Goal: Transaction & Acquisition: Purchase product/service

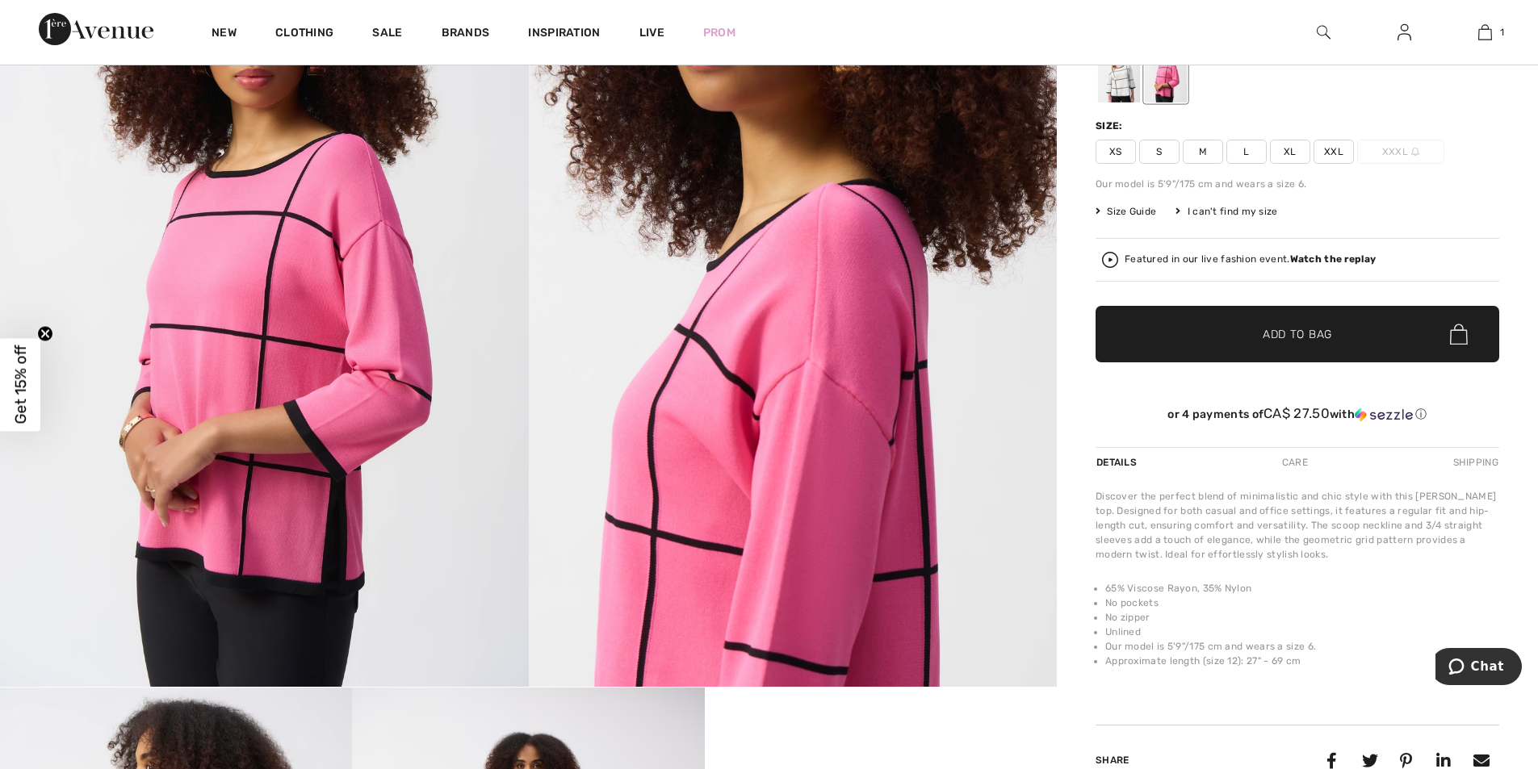
scroll to position [109, 0]
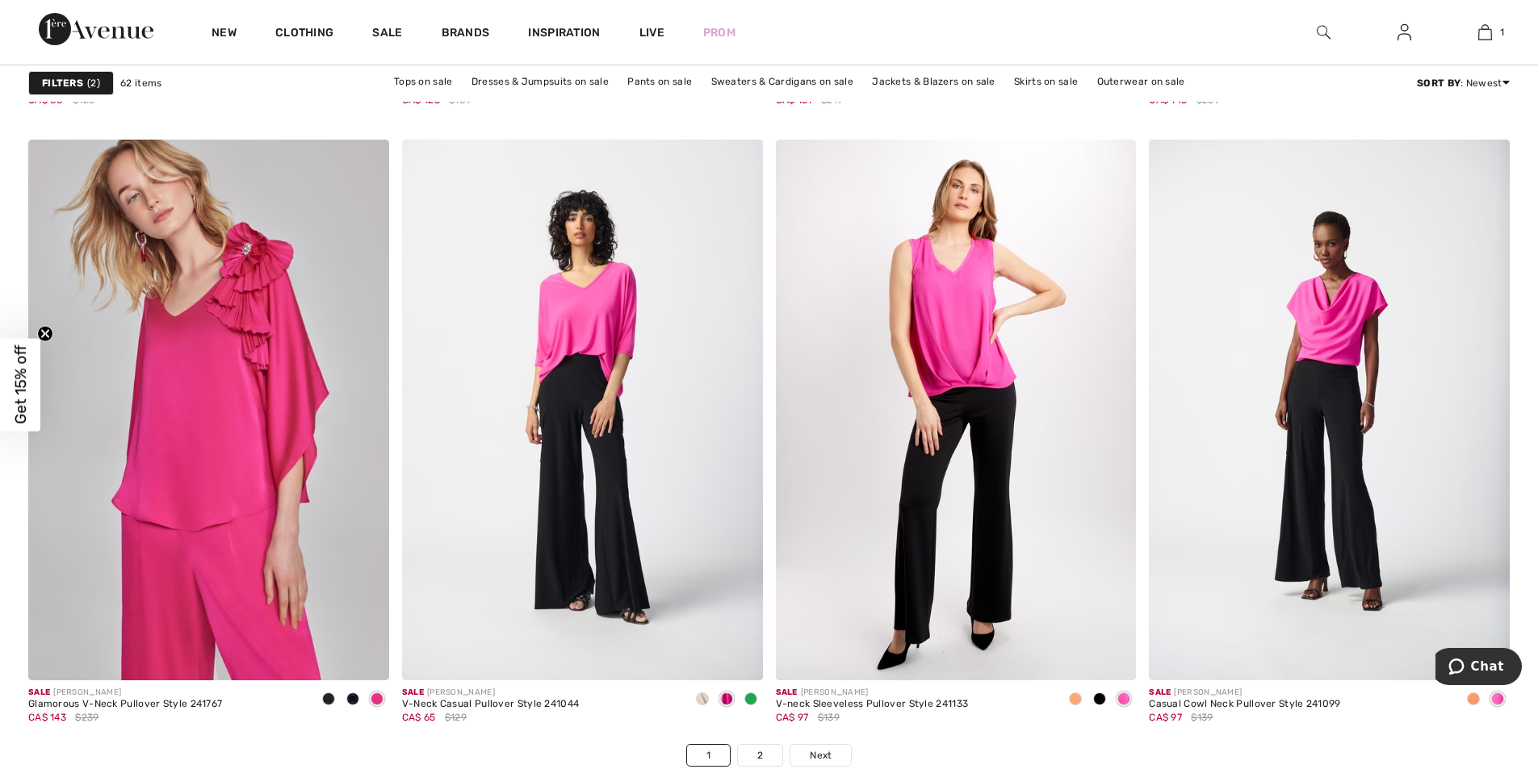
scroll to position [9206, 0]
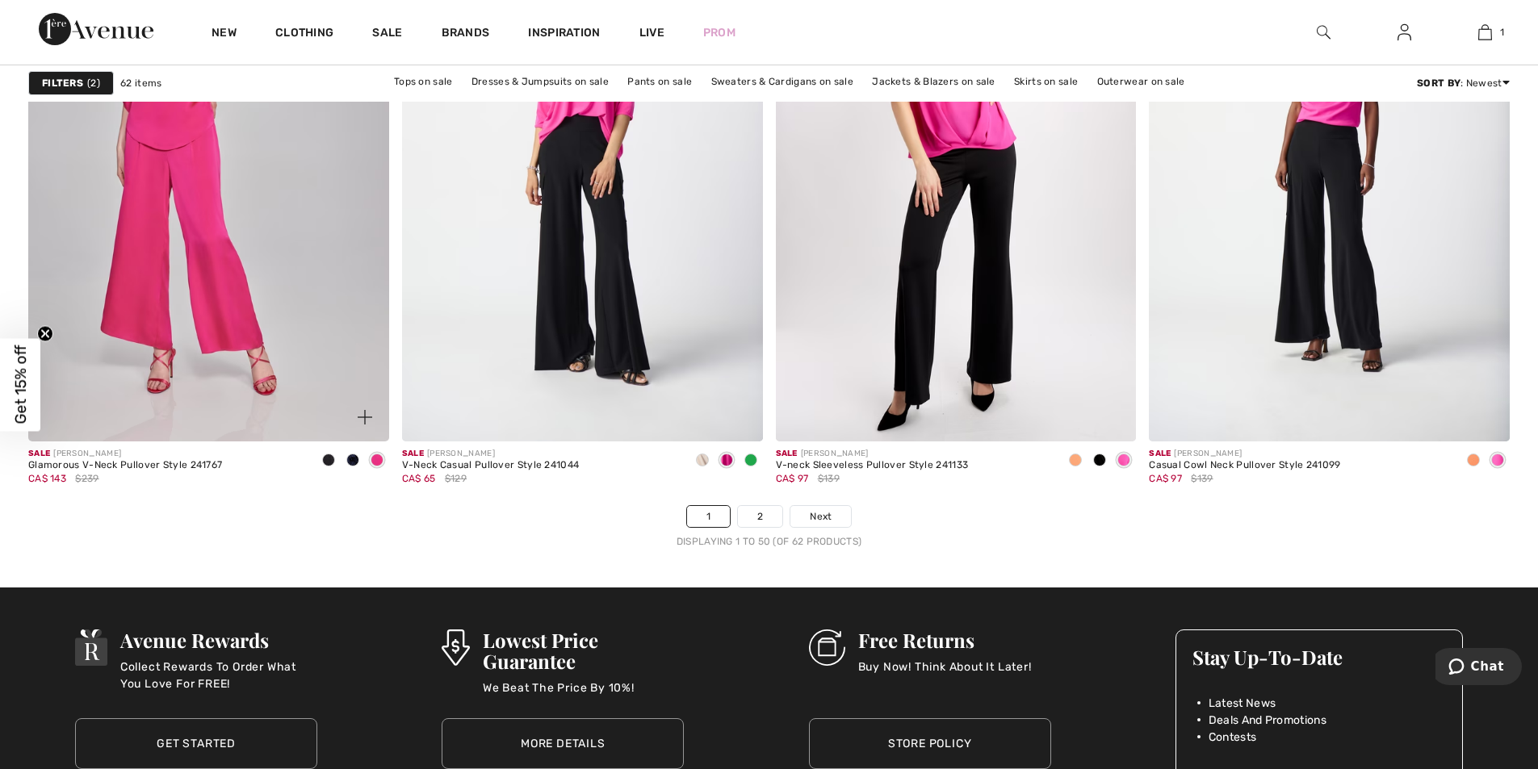
click at [190, 170] on img at bounding box center [208, 171] width 361 height 541
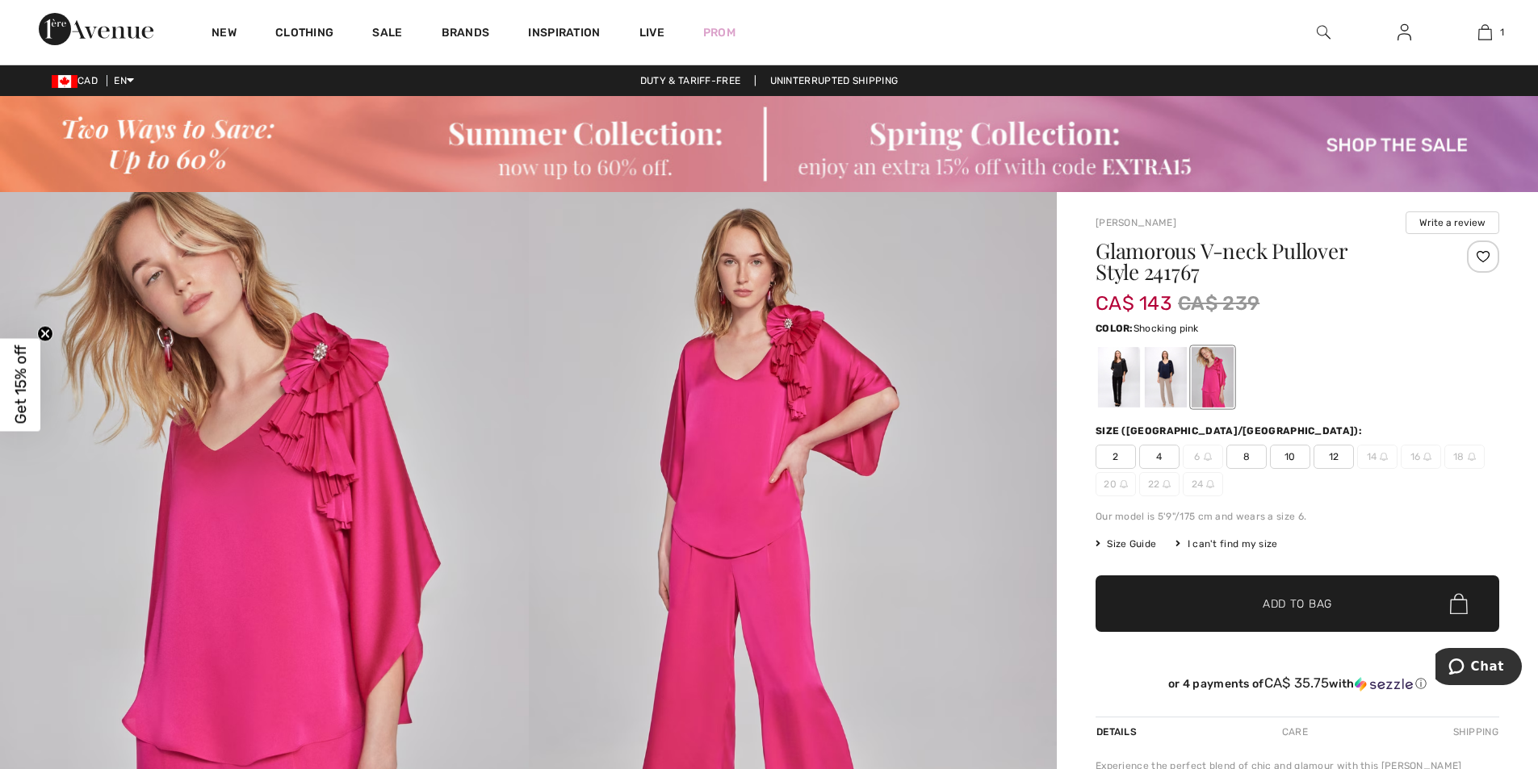
click at [1289, 456] on span "10" at bounding box center [1290, 457] width 40 height 24
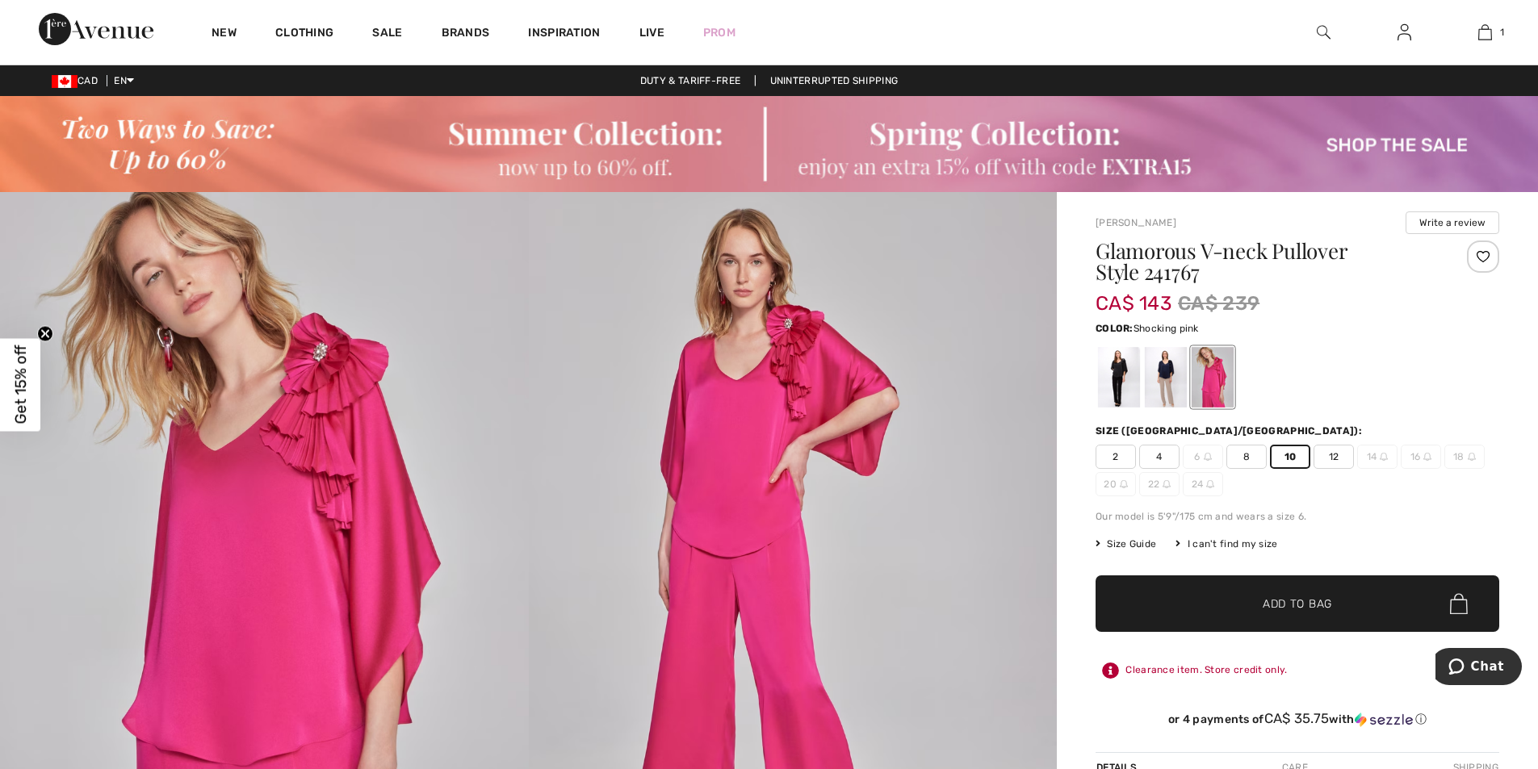
click at [1266, 616] on span "✔ Added to Bag Add to Bag" at bounding box center [1298, 604] width 404 height 57
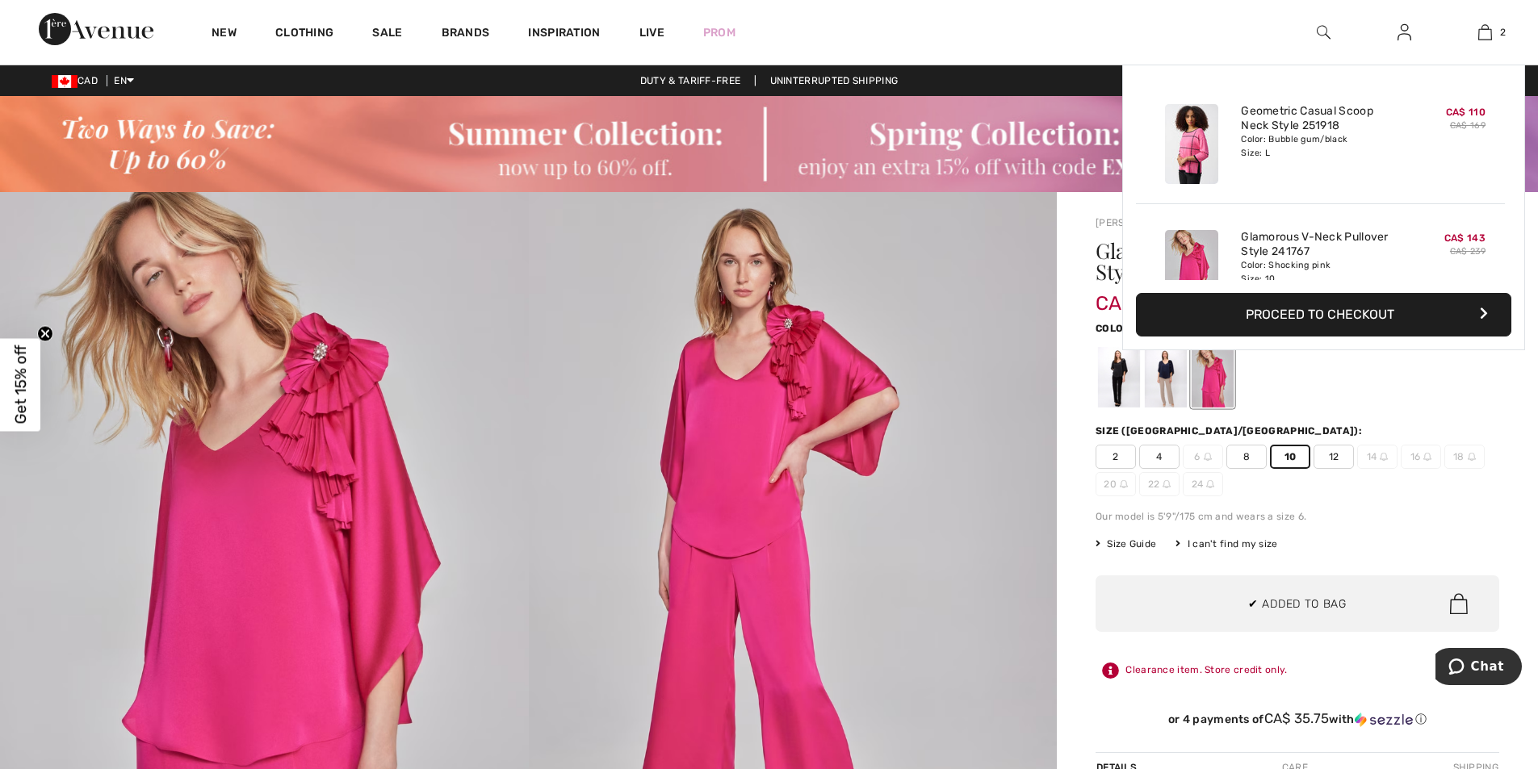
scroll to position [50, 0]
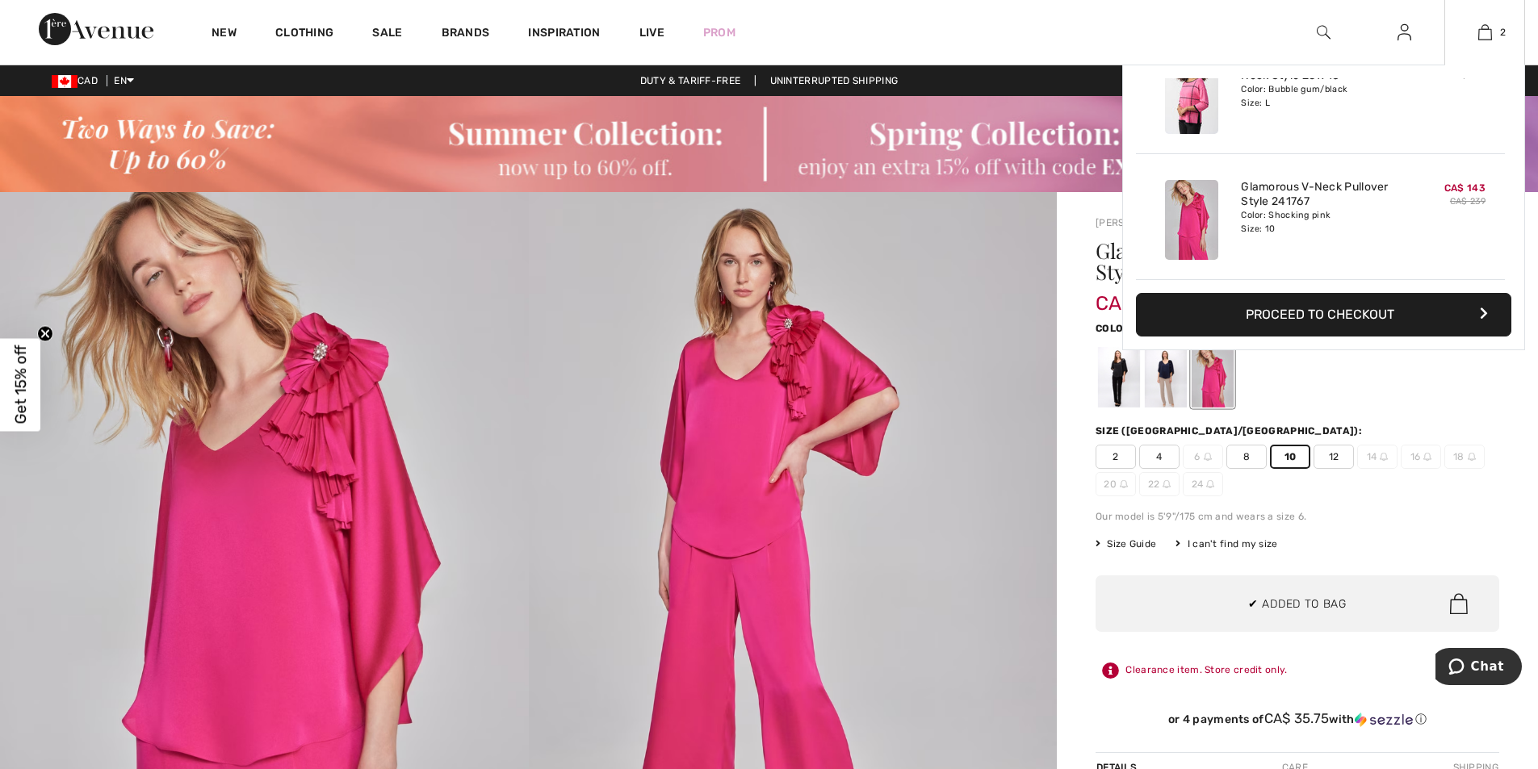
click at [1323, 318] on button "Proceed to Checkout" at bounding box center [1323, 315] width 375 height 44
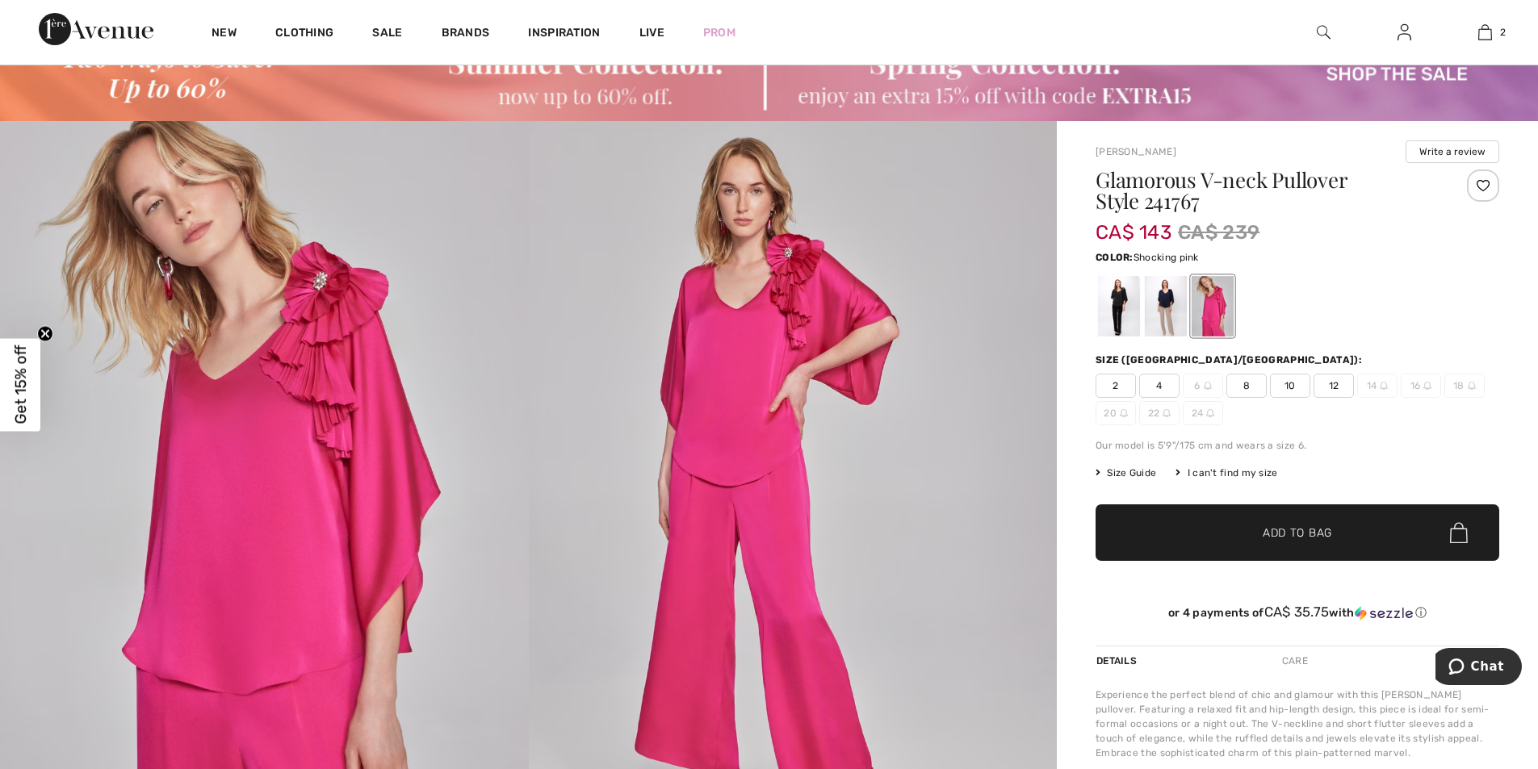
scroll to position [322, 0]
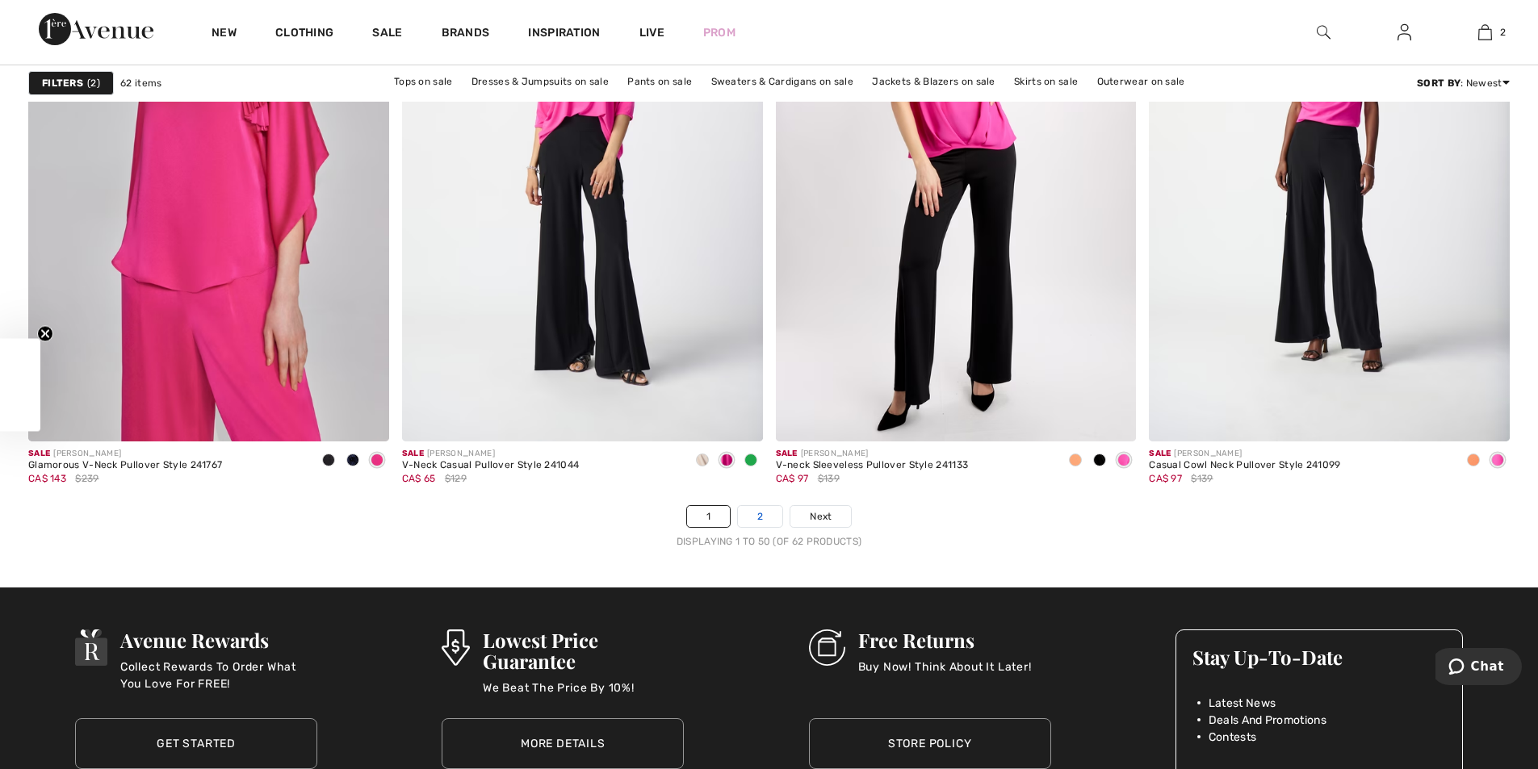
scroll to position [9206, 0]
click at [761, 522] on link "2" at bounding box center [760, 516] width 44 height 21
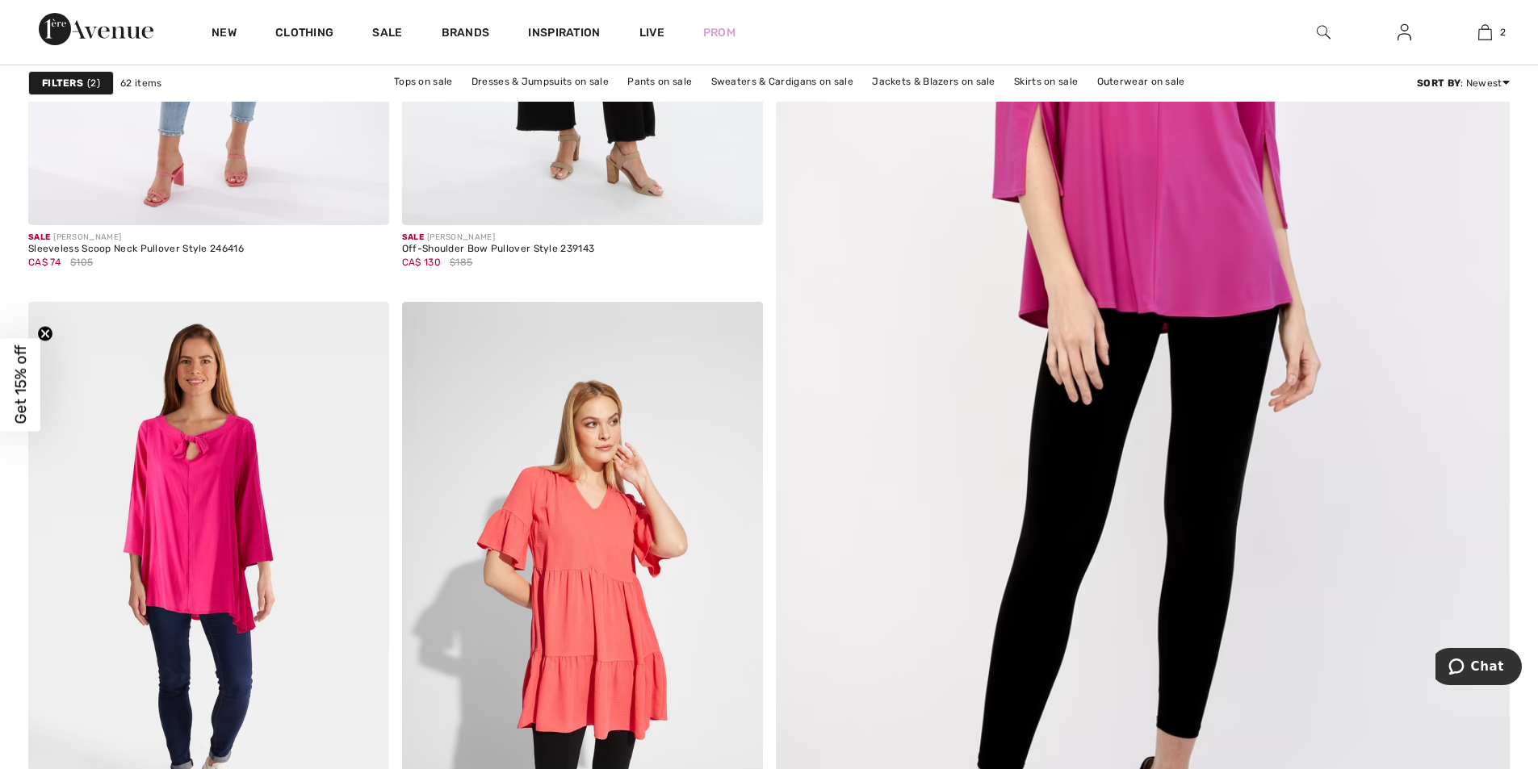
scroll to position [642, 0]
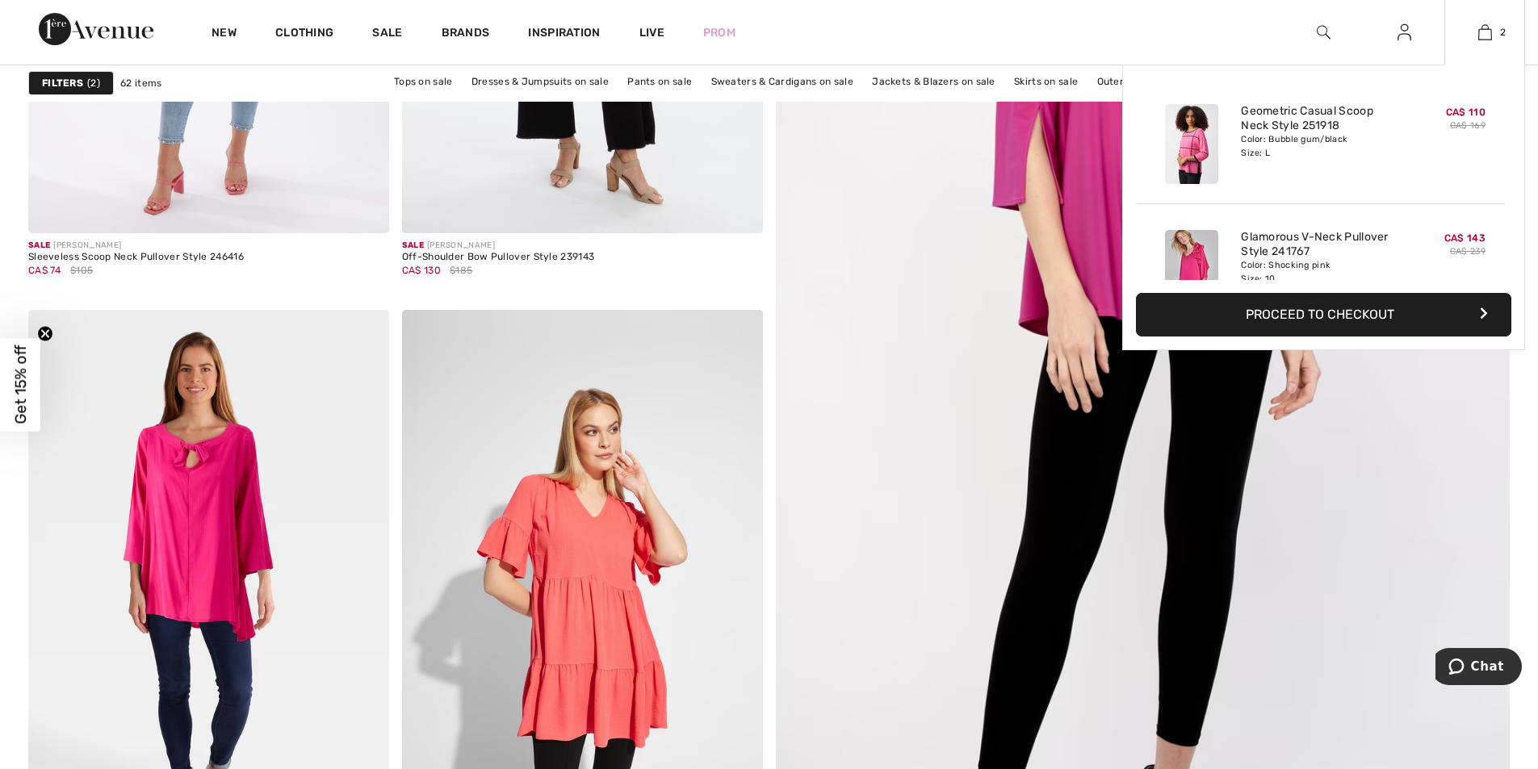
click at [1495, 44] on div "2 Added to Bag Joseph Ribkoff Geometric Casual Scoop Neck Style 251918 CA$ 110 …" at bounding box center [1484, 32] width 81 height 65
click at [1298, 310] on button "Proceed to Checkout" at bounding box center [1323, 315] width 375 height 44
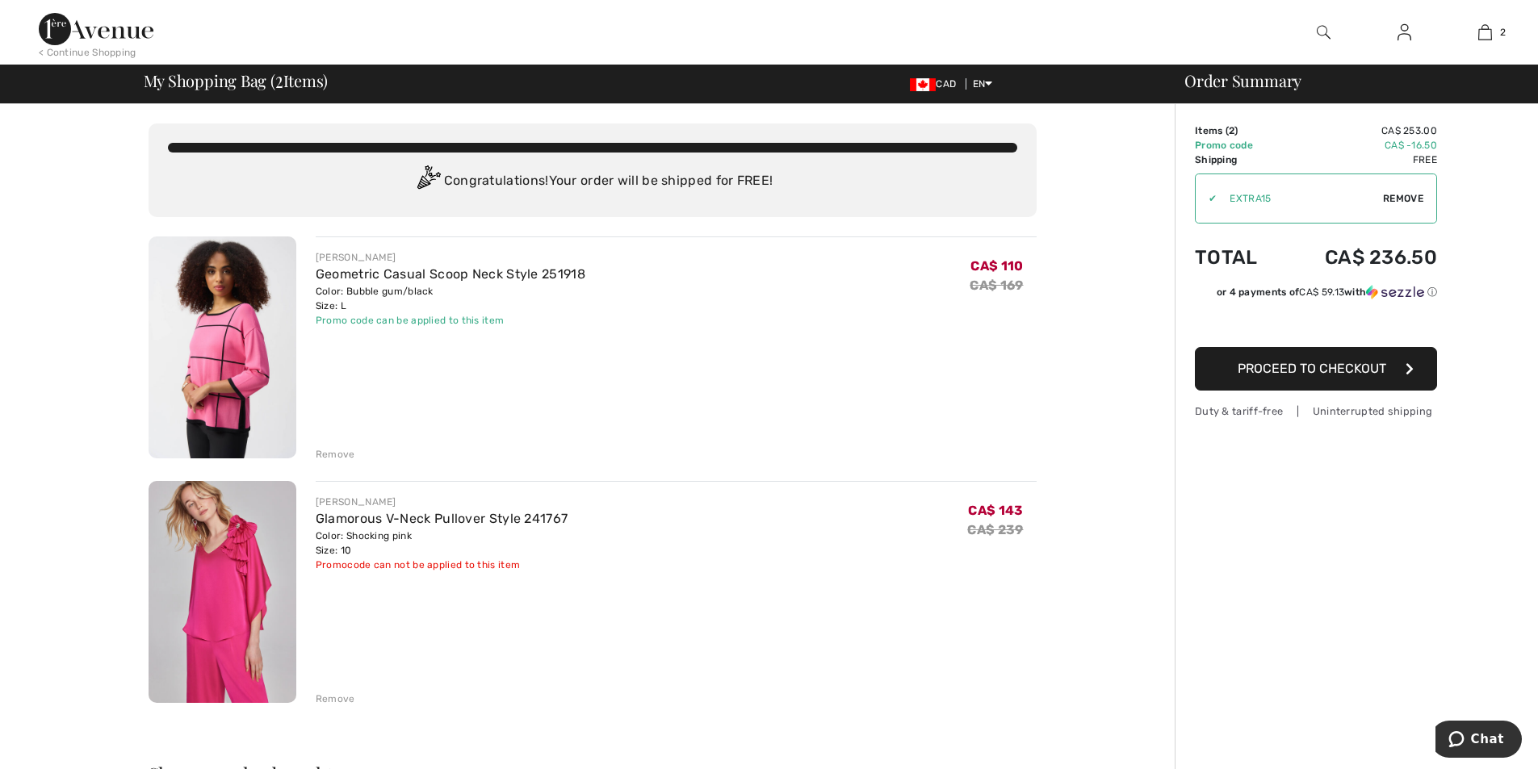
click at [329, 703] on div "Remove" at bounding box center [336, 699] width 40 height 15
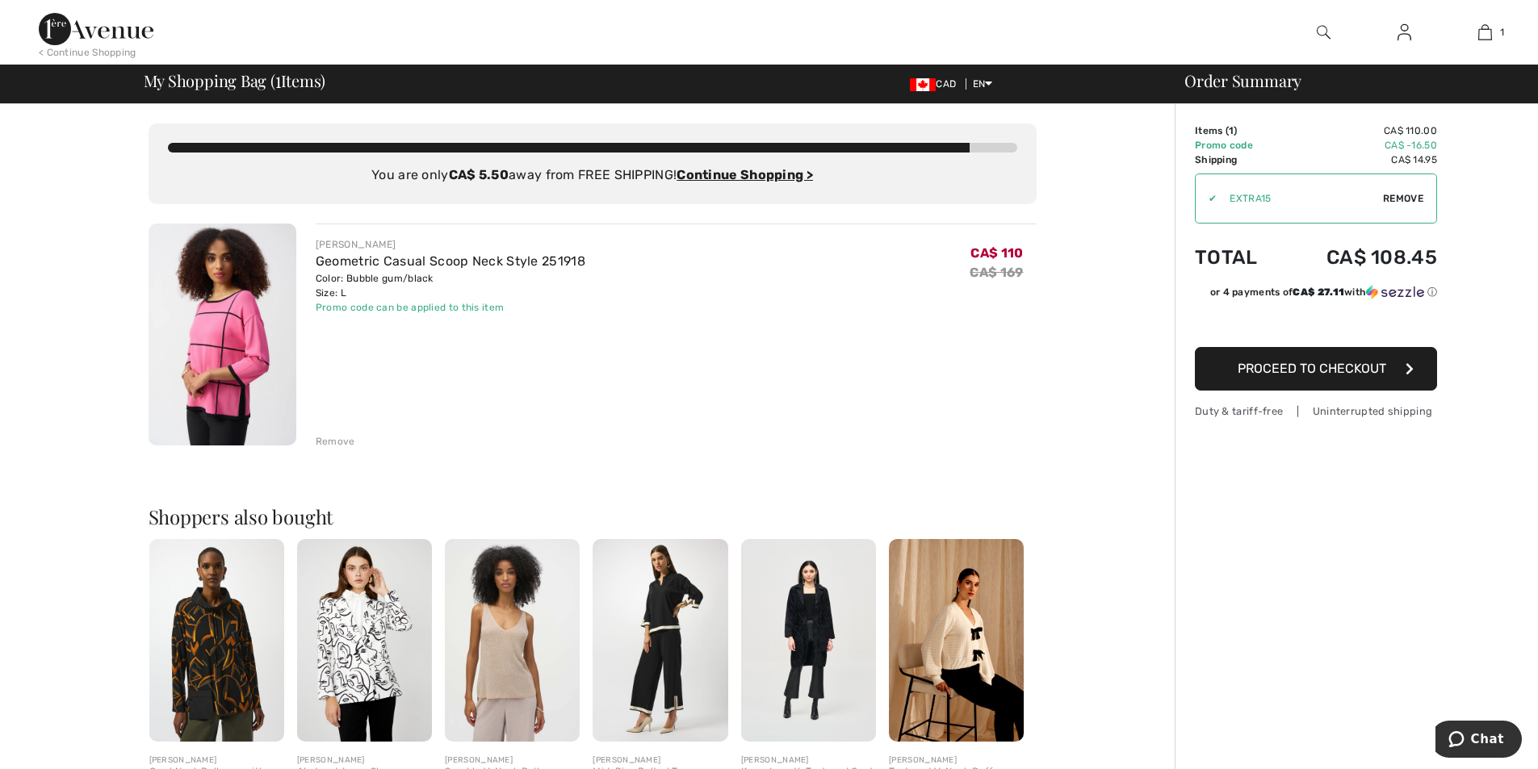
click at [329, 439] on div "Remove" at bounding box center [336, 441] width 40 height 15
